Goal: Task Accomplishment & Management: Use online tool/utility

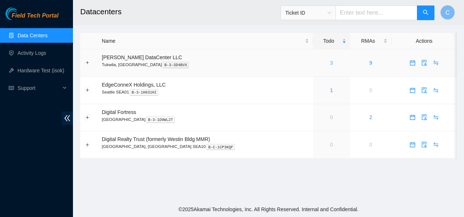
click at [330, 64] on link "3" at bounding box center [331, 63] width 3 height 6
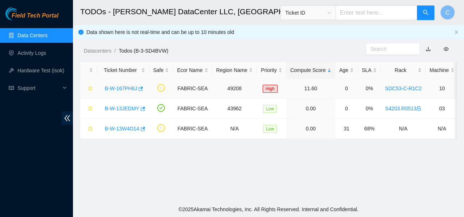
click at [113, 87] on link "B-W-167PH6J" at bounding box center [121, 88] width 32 height 6
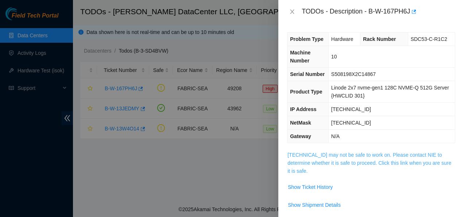
click at [369, 162] on link "[TECHNICAL_ID] may not be safe to work on. Please contact NIE to determine whet…" at bounding box center [370, 163] width 164 height 22
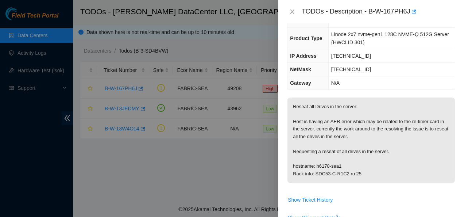
scroll to position [53, 0]
click at [294, 9] on icon "close" at bounding box center [293, 11] width 4 height 4
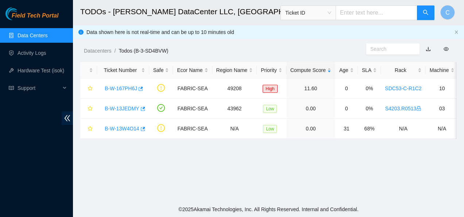
scroll to position [61, 0]
click at [129, 90] on link "B-W-167PH6J" at bounding box center [121, 88] width 32 height 6
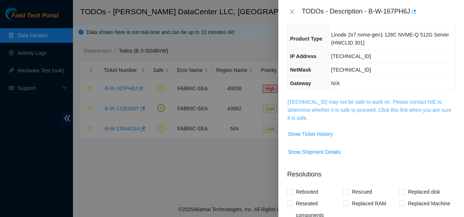
click at [314, 107] on link "[TECHNICAL_ID] may not be safe to work on. Please contact NIE to determine whet…" at bounding box center [370, 110] width 164 height 22
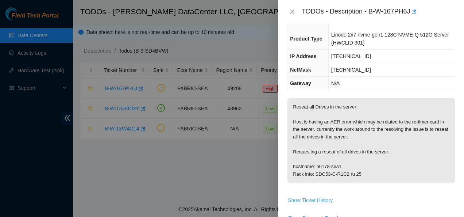
click at [324, 197] on span "Show Ticket History" at bounding box center [310, 200] width 45 height 8
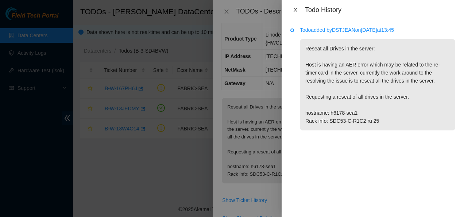
click at [295, 11] on icon "close" at bounding box center [296, 10] width 6 height 6
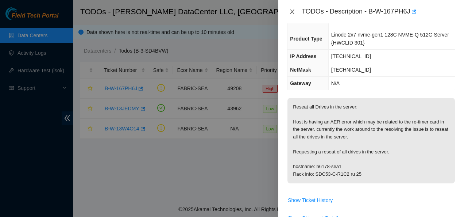
click at [291, 13] on icon "close" at bounding box center [292, 12] width 6 height 6
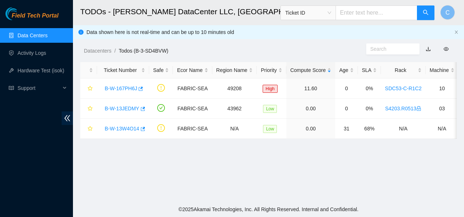
scroll to position [61, 0]
click at [127, 89] on link "B-W-167PH6J" at bounding box center [121, 88] width 32 height 6
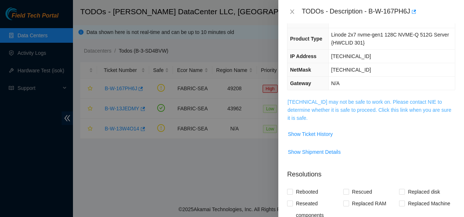
click at [292, 111] on link "[TECHNICAL_ID] may not be safe to work on. Please contact NIE to determine whet…" at bounding box center [370, 110] width 164 height 22
